Goal: Information Seeking & Learning: Compare options

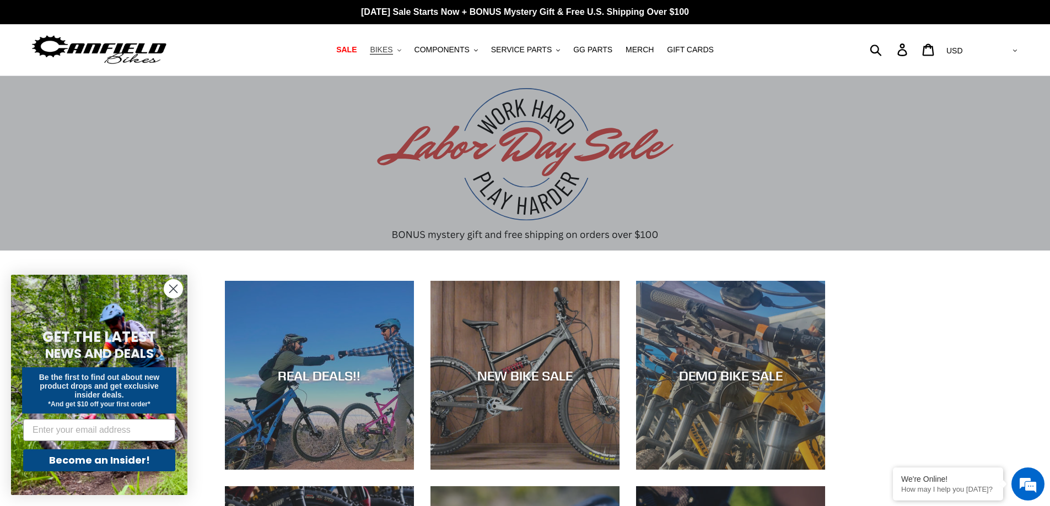
click at [392, 51] on span "BIKES" at bounding box center [381, 49] width 23 height 9
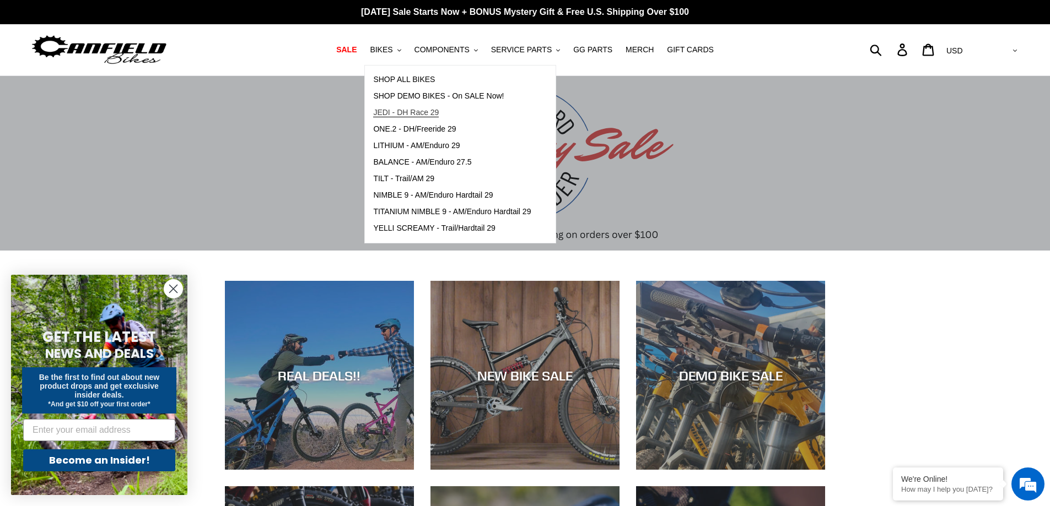
click at [408, 111] on span "JEDI - DH Race 29" at bounding box center [406, 112] width 66 height 9
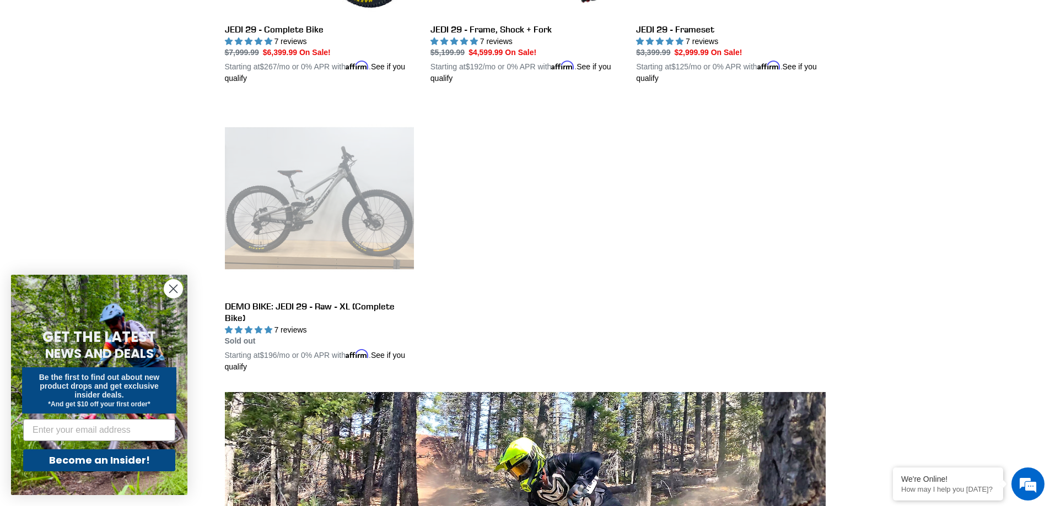
scroll to position [496, 0]
click at [628, 267] on ul "JEDI 29 - Complete Bike JEDI 29 - Complete Bike 7 reviews Regular price $7,999.…" at bounding box center [516, 109] width 617 height 566
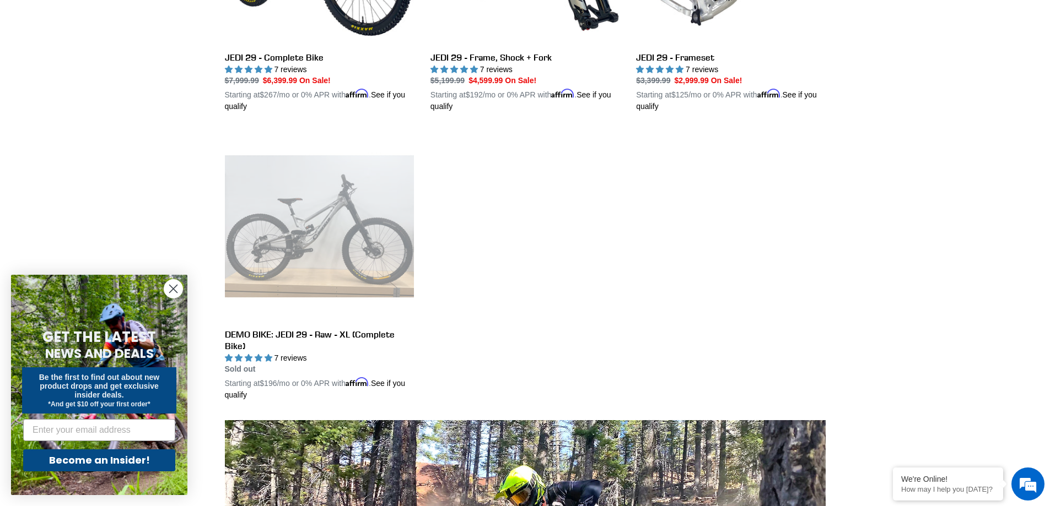
scroll to position [441, 0]
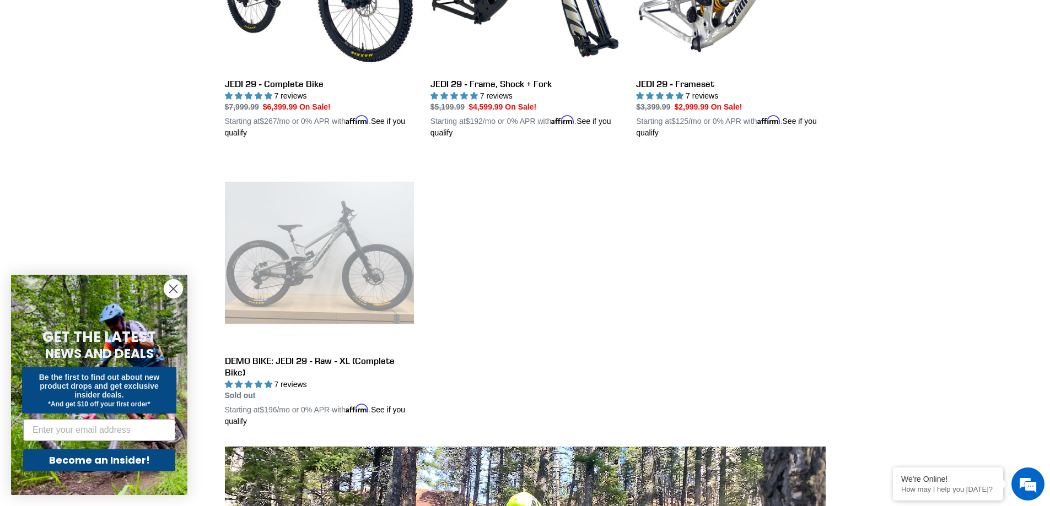
drag, startPoint x: 527, startPoint y: 274, endPoint x: 432, endPoint y: 281, distance: 95.1
click at [432, 281] on ul "JEDI 29 - Complete Bike JEDI 29 - Complete Bike 7 reviews Regular price $7,999.…" at bounding box center [516, 165] width 617 height 566
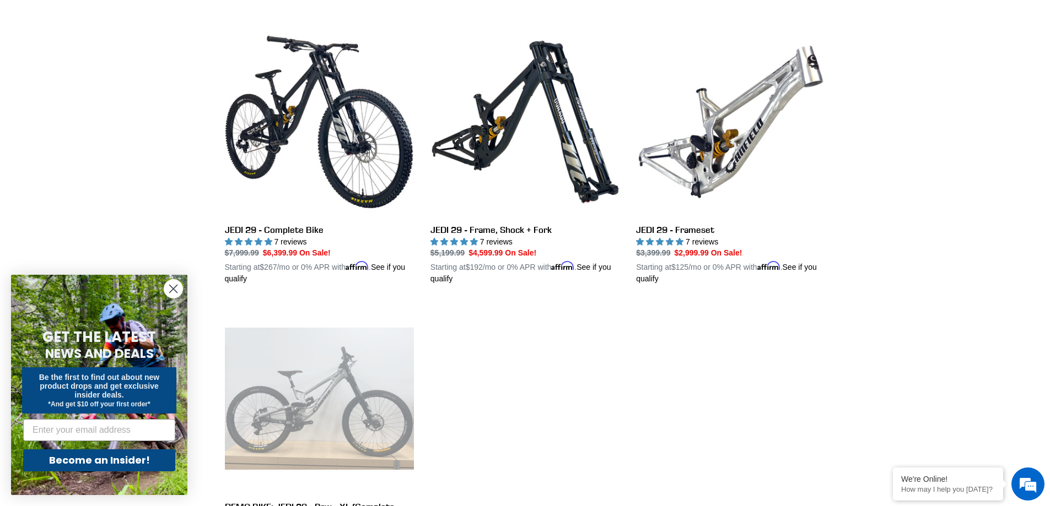
scroll to position [276, 0]
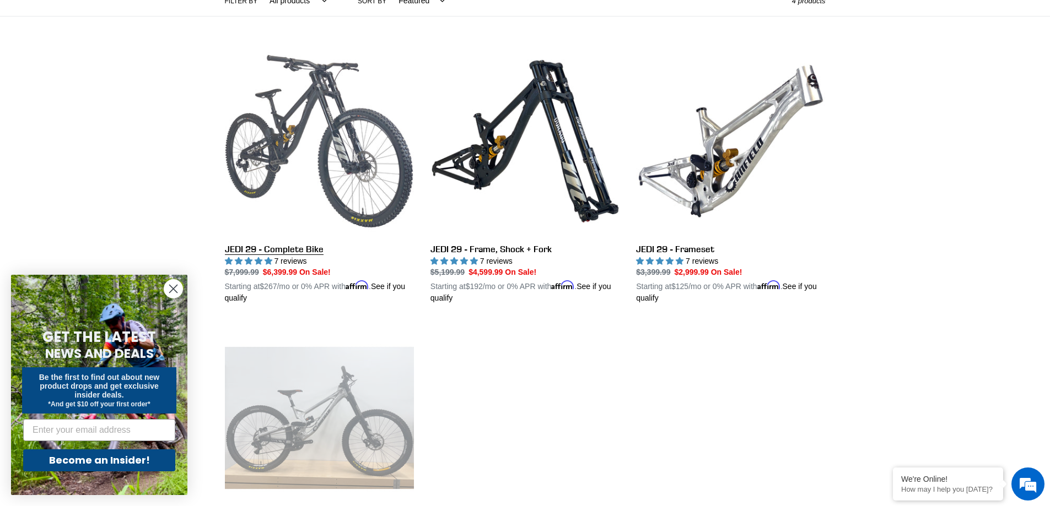
click at [315, 176] on link "JEDI 29 - Complete Bike" at bounding box center [319, 176] width 189 height 258
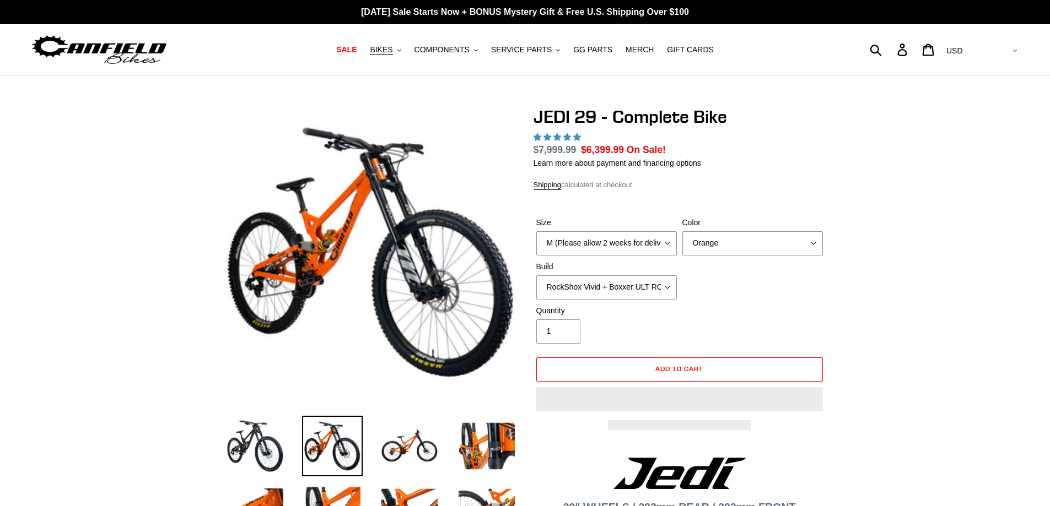
select select "highest-rating"
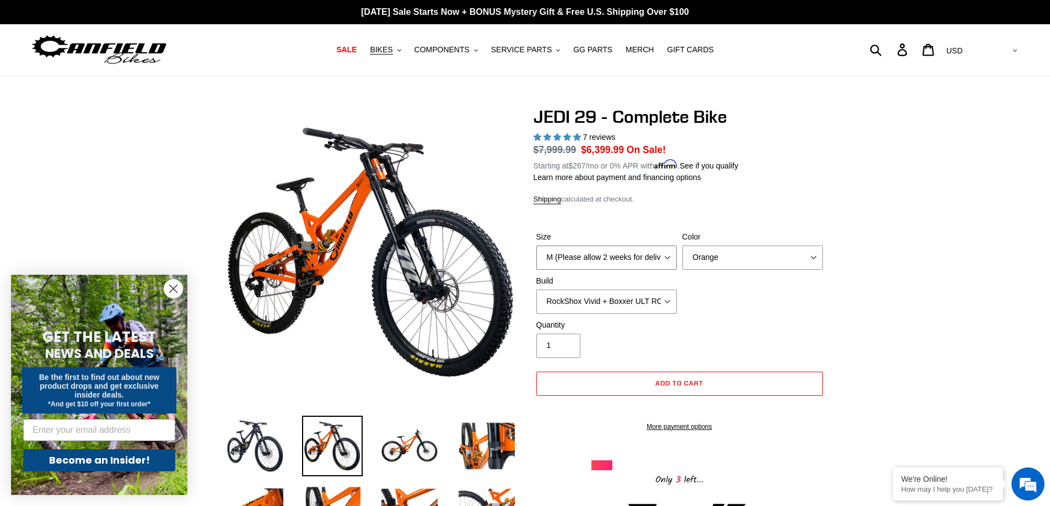
click at [668, 257] on select "M (Please allow 2 weeks for delivery) L (Please allow 2 weeks for delivery) XL …" at bounding box center [606, 258] width 141 height 24
select select "L (Please allow 2 weeks for delivery)"
click at [536, 246] on select "M (Please allow 2 weeks for delivery) L (Please allow 2 weeks for delivery) XL …" at bounding box center [606, 258] width 141 height 24
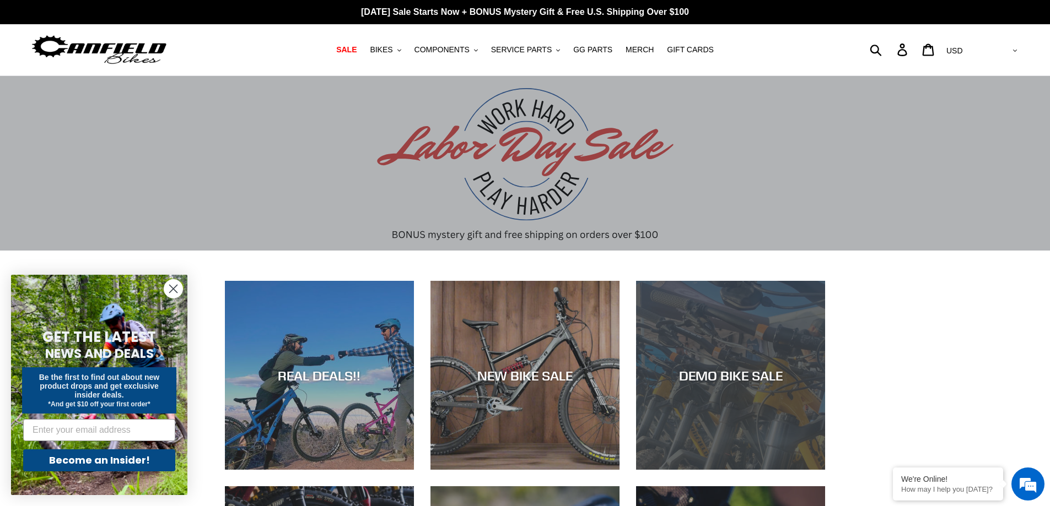
click at [698, 470] on div "DEMO BIKE SALE" at bounding box center [730, 470] width 189 height 0
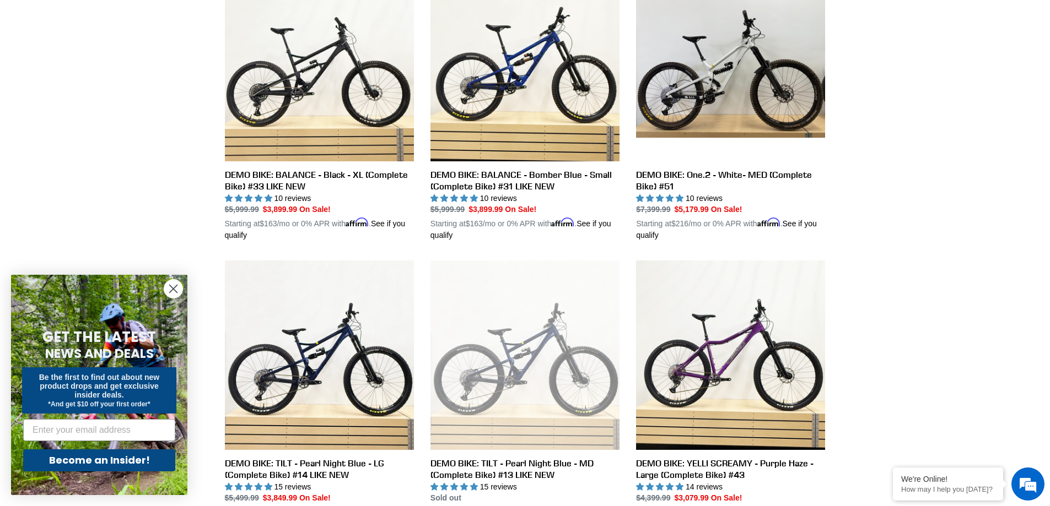
scroll to position [331, 0]
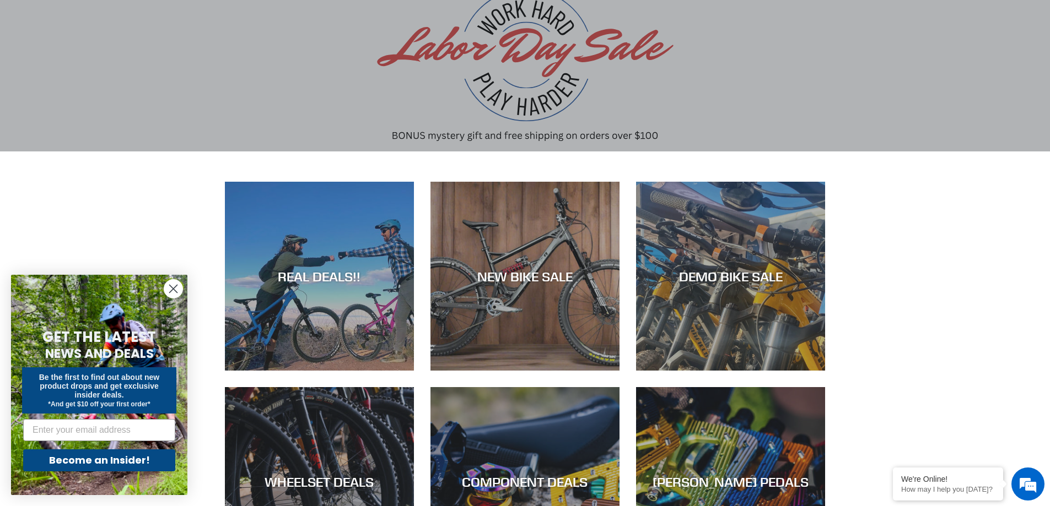
scroll to position [110, 0]
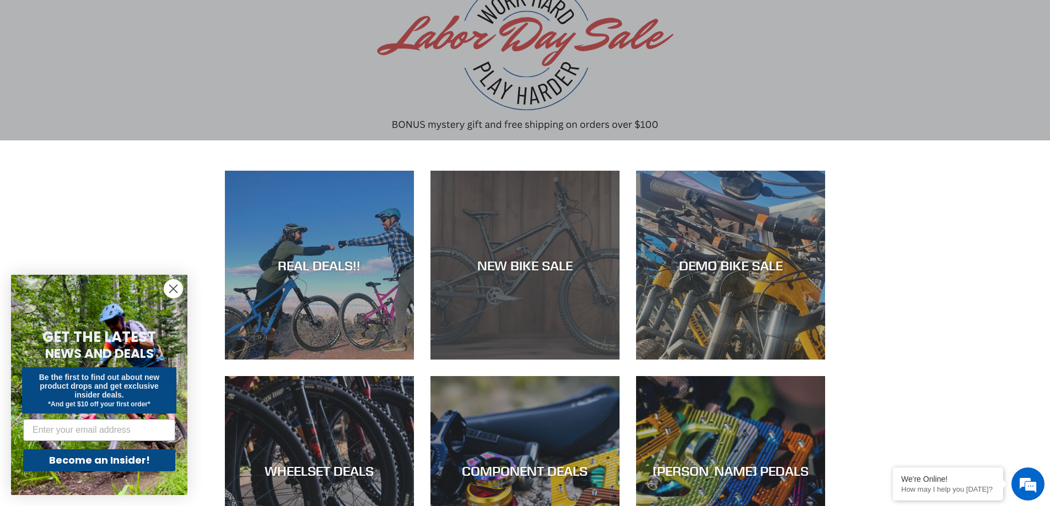
click at [516, 360] on div "NEW BIKE SALE" at bounding box center [524, 360] width 189 height 0
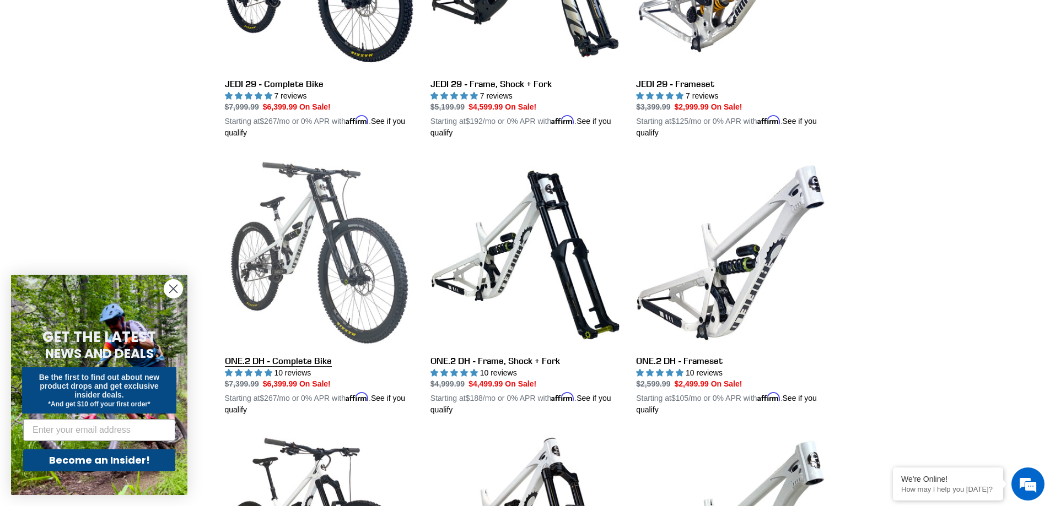
click at [349, 307] on link "ONE.2 DH - Complete Bike" at bounding box center [319, 287] width 189 height 258
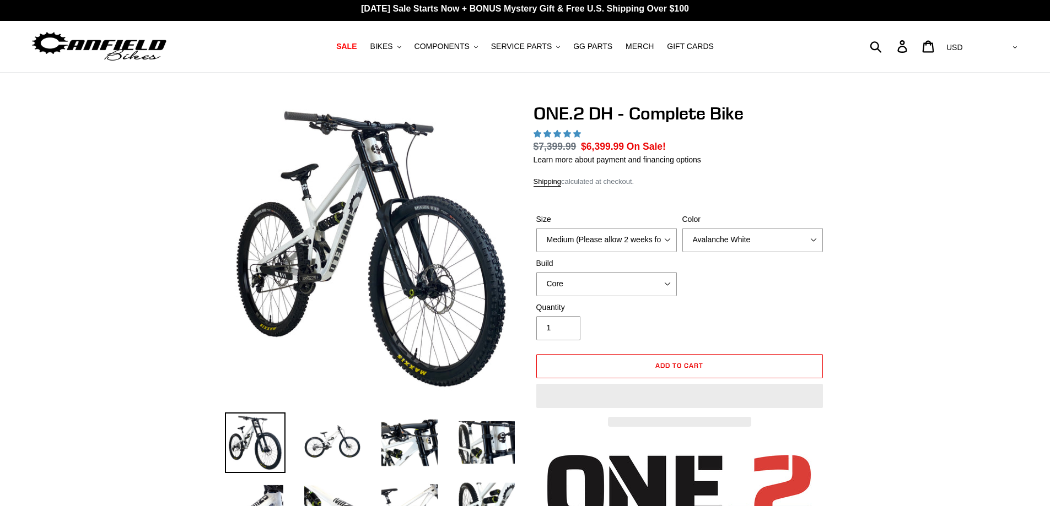
select select "highest-rating"
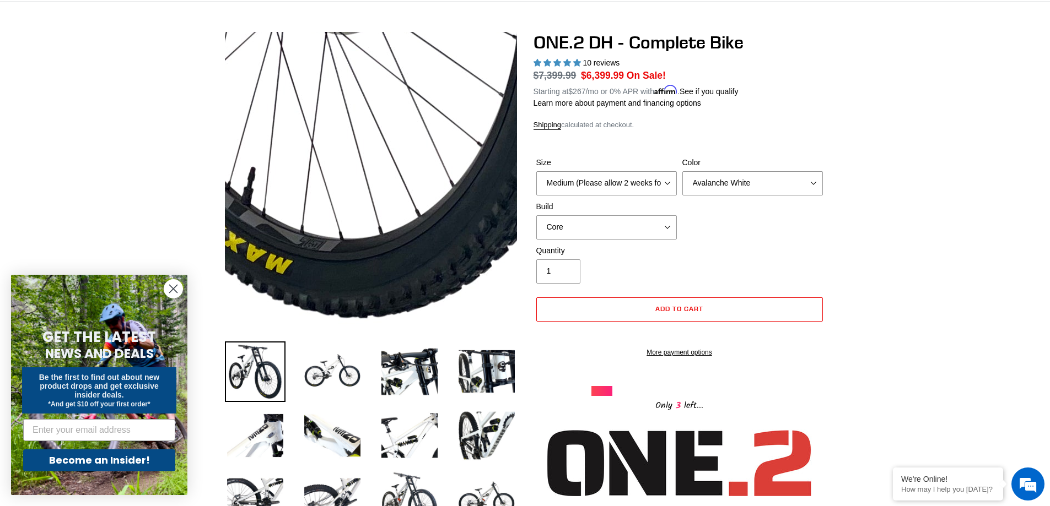
scroll to position [55, 0]
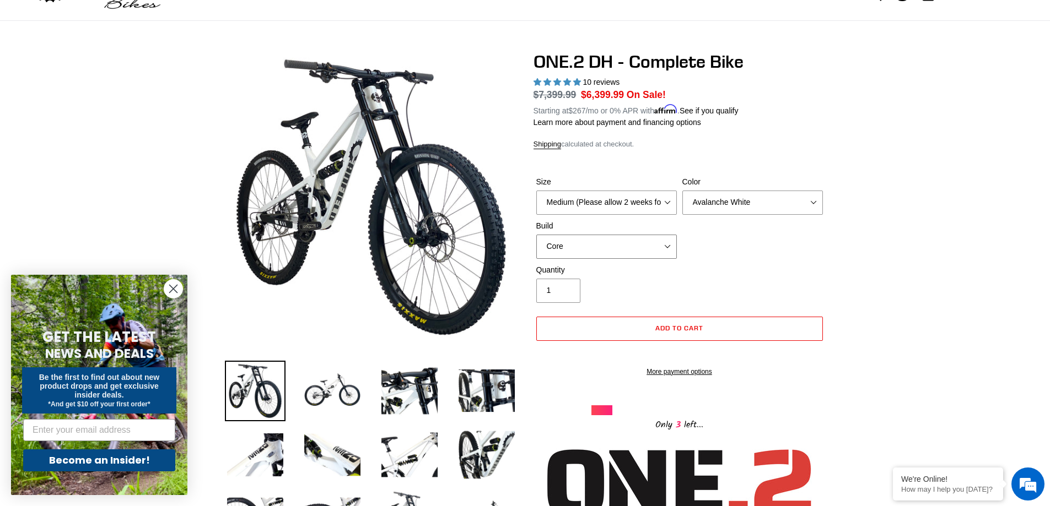
click at [671, 246] on select "Core Pro" at bounding box center [606, 247] width 141 height 24
click at [536, 235] on select "Core Pro" at bounding box center [606, 247] width 141 height 24
click at [671, 246] on select "Core Pro" at bounding box center [606, 247] width 141 height 24
select select "Core"
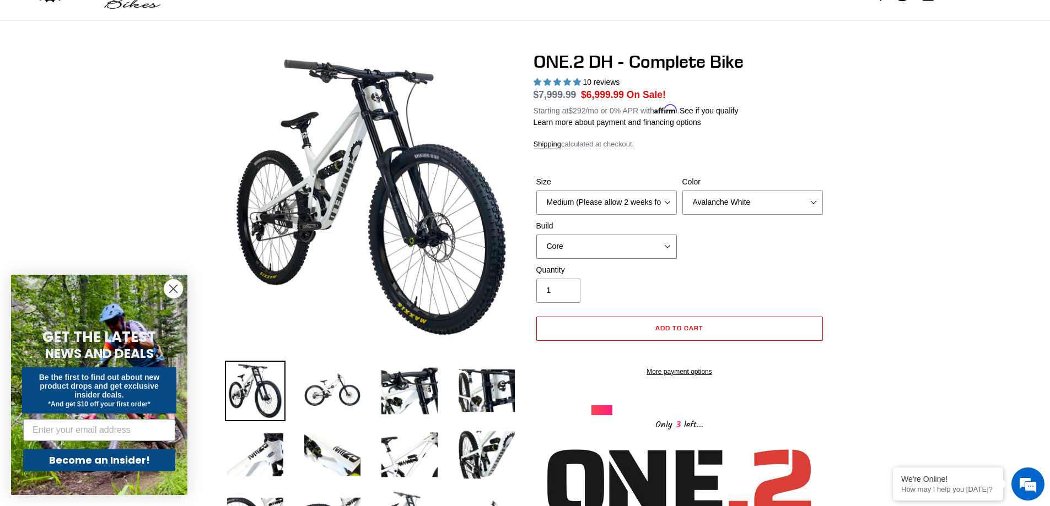
click at [536, 235] on select "Core Pro" at bounding box center [606, 247] width 141 height 24
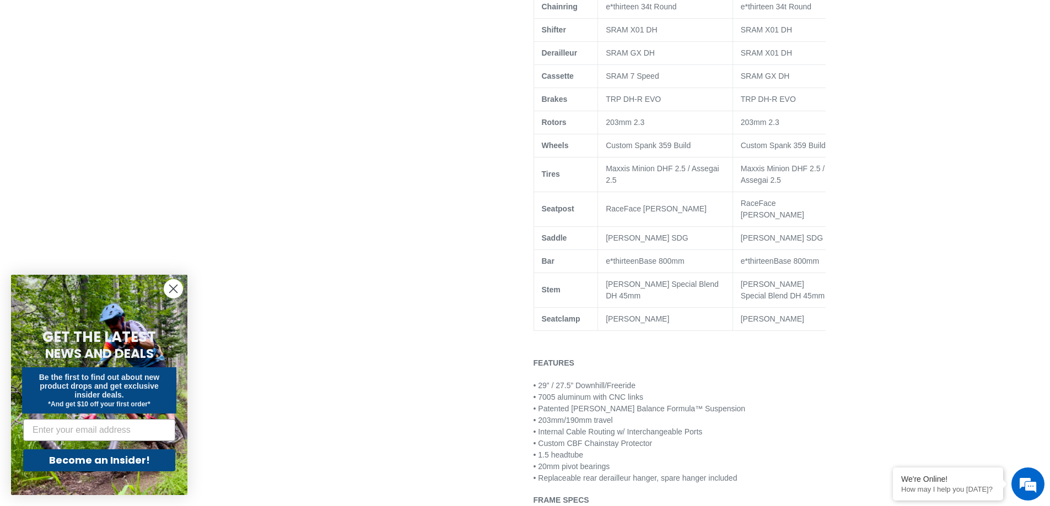
scroll to position [882, 0]
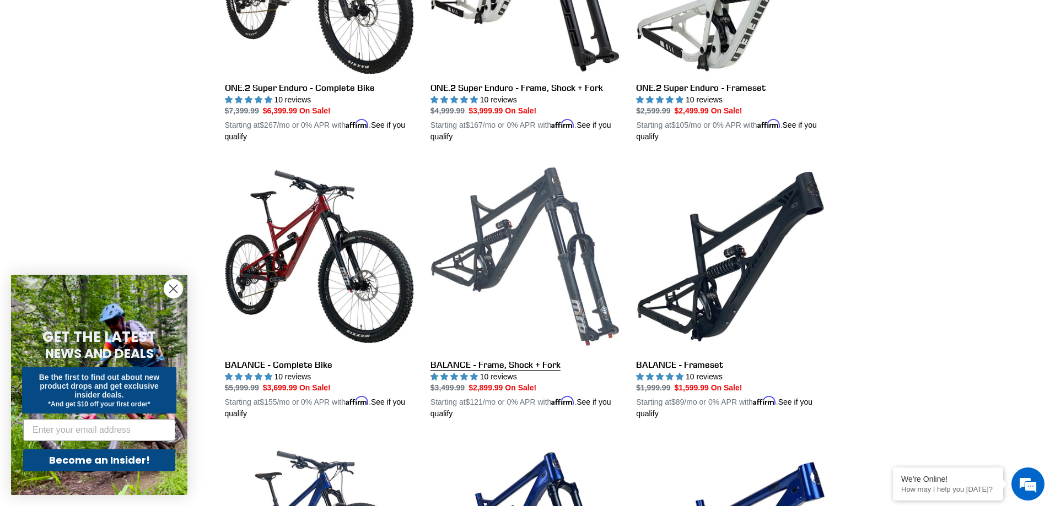
scroll to position [992, 0]
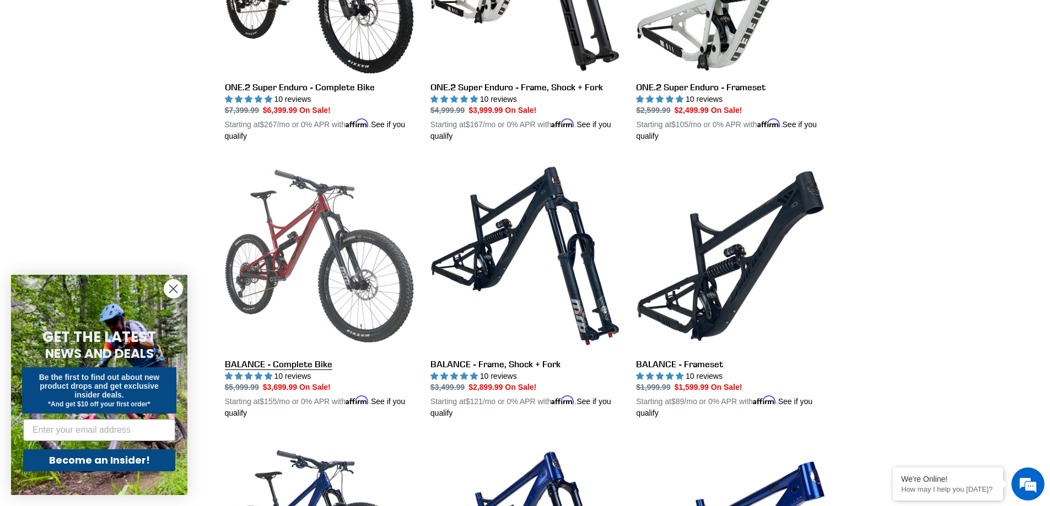
click at [363, 289] on link "BALANCE - Complete Bike" at bounding box center [319, 290] width 189 height 258
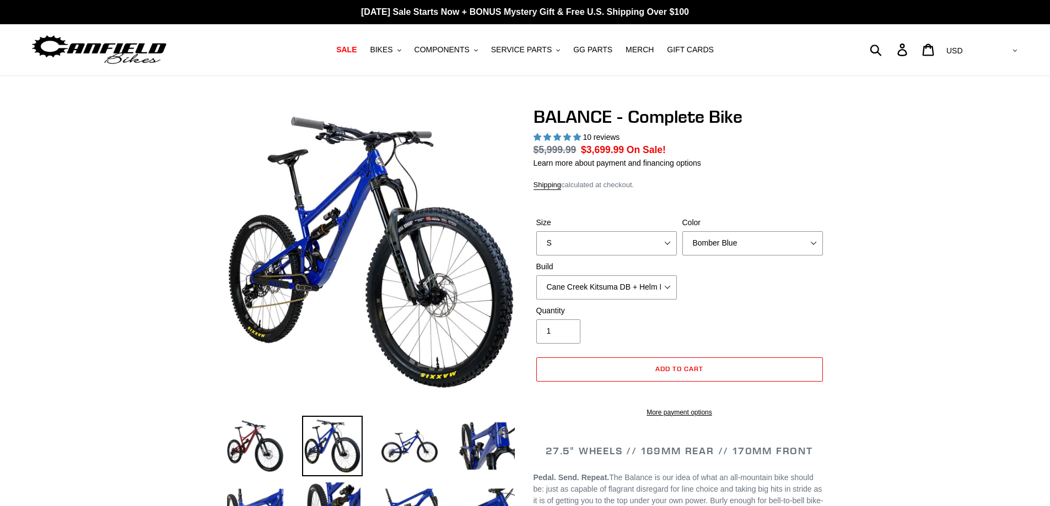
select select "highest-rating"
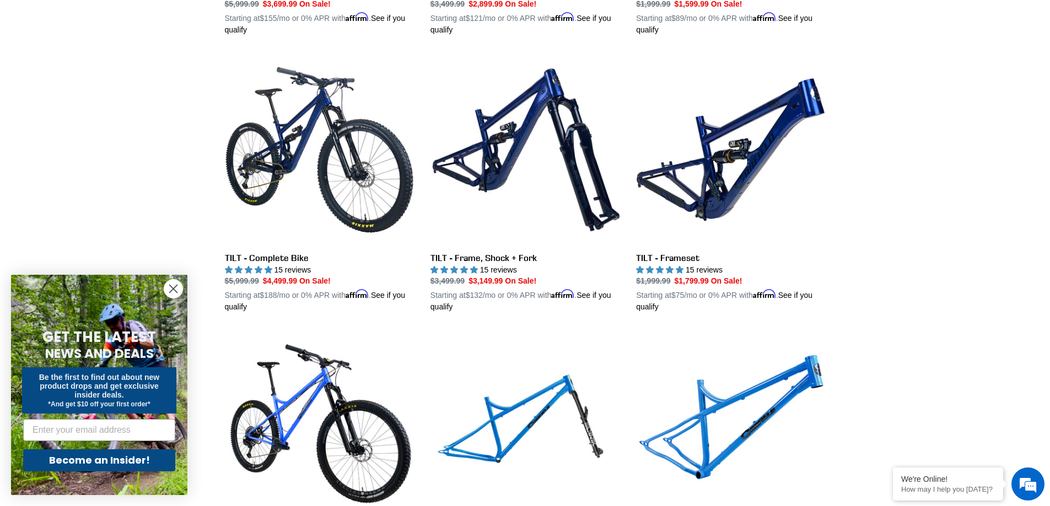
scroll to position [1378, 0]
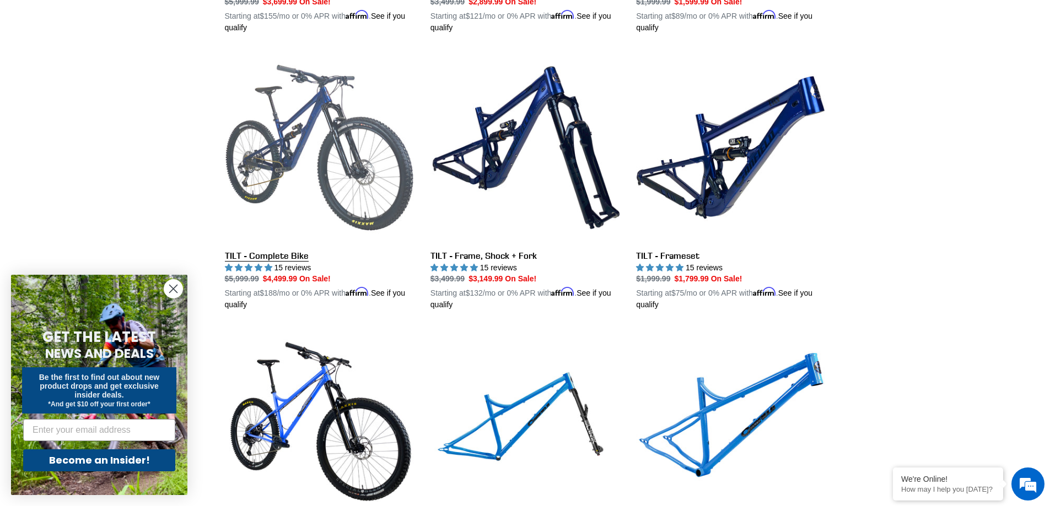
drag, startPoint x: 303, startPoint y: 137, endPoint x: 337, endPoint y: 145, distance: 34.5
click at [304, 137] on link "TILT - Complete Bike" at bounding box center [319, 182] width 189 height 258
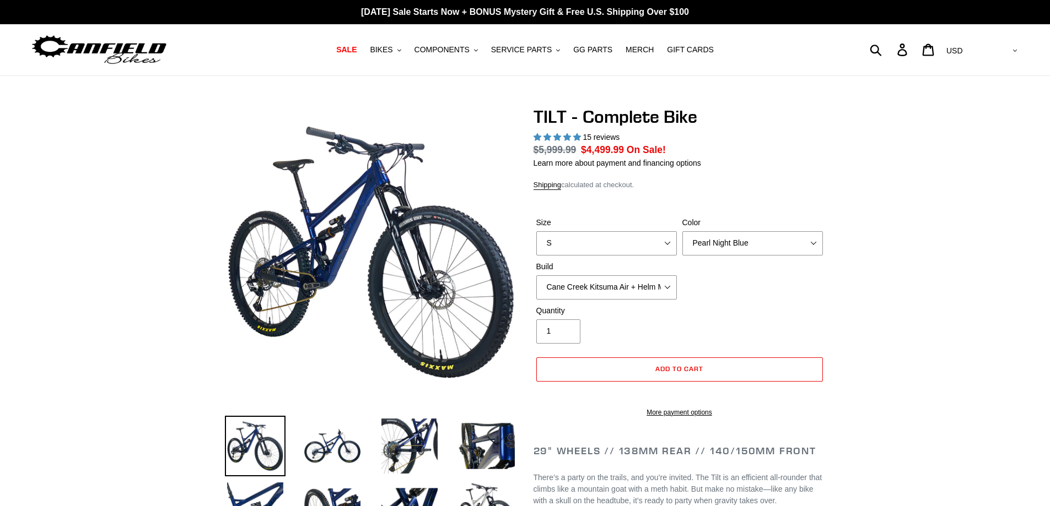
select select "highest-rating"
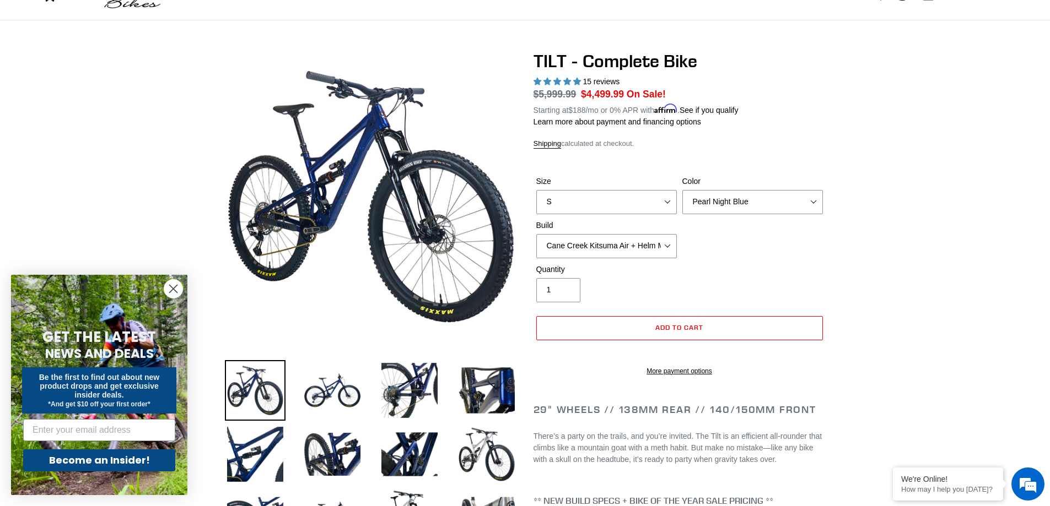
scroll to position [55, 0]
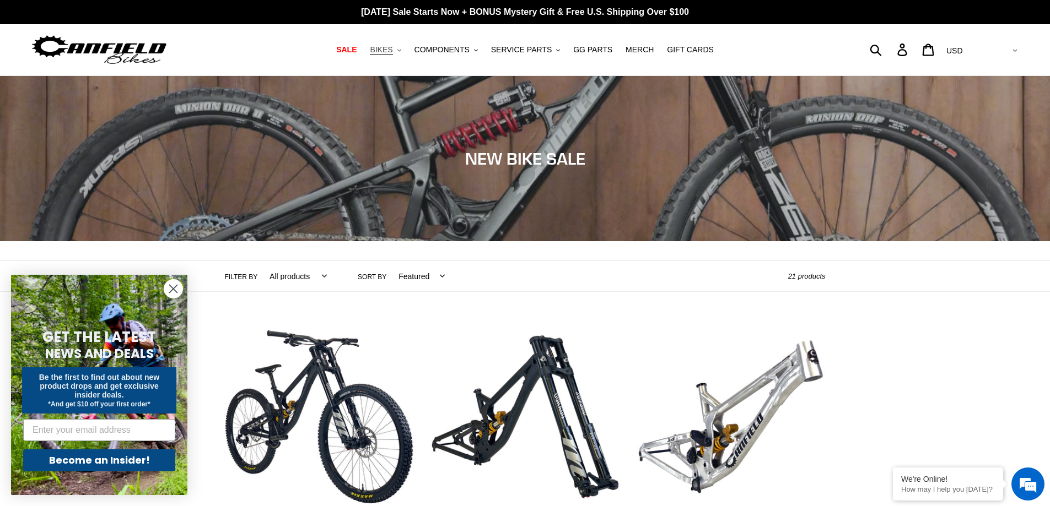
click at [392, 55] on span "BIKES" at bounding box center [381, 49] width 23 height 9
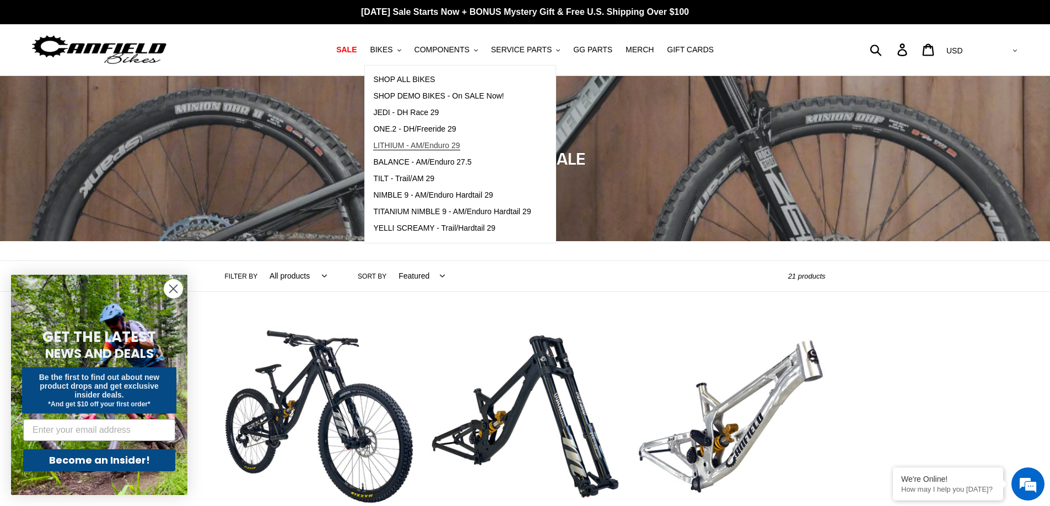
click at [422, 144] on span "LITHIUM - AM/Enduro 29" at bounding box center [416, 145] width 87 height 9
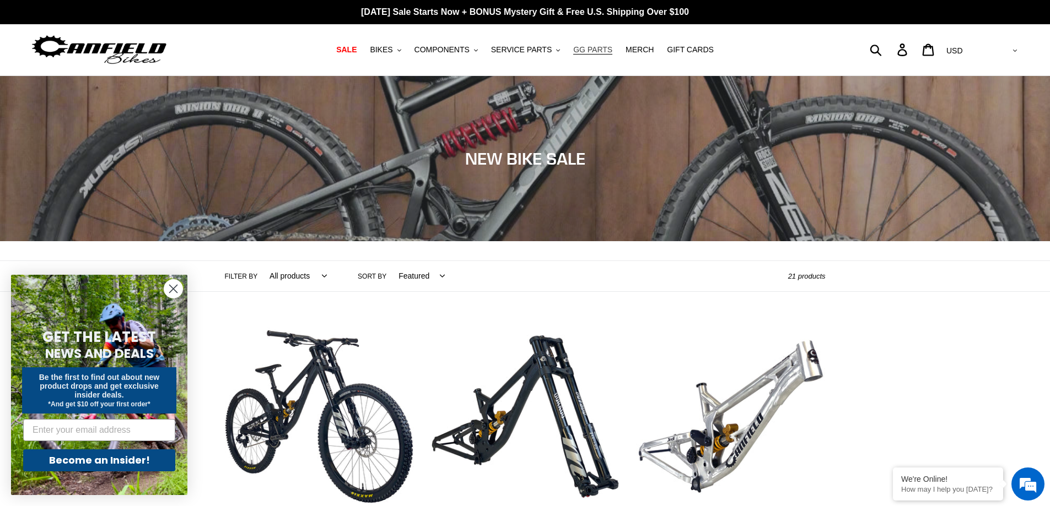
click at [587, 52] on span "GG PARTS" at bounding box center [592, 49] width 39 height 9
